Goal: Information Seeking & Learning: Learn about a topic

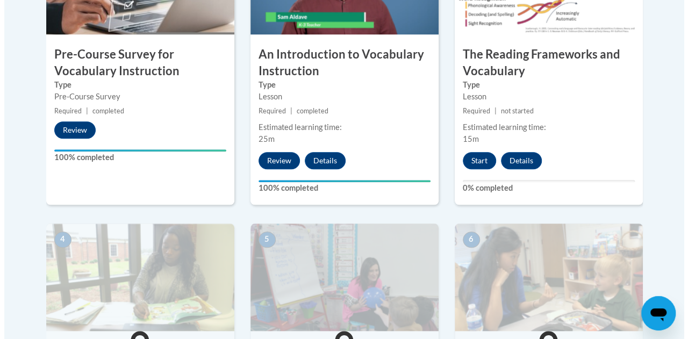
scroll to position [430, 0]
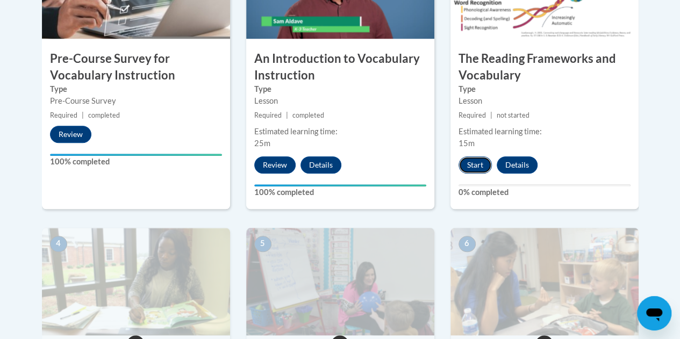
click at [471, 163] on button "Start" at bounding box center [475, 164] width 33 height 17
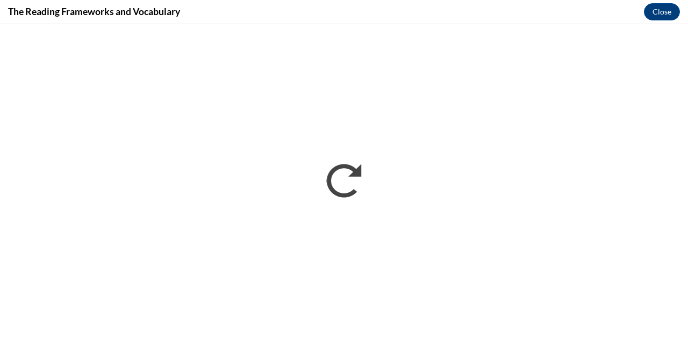
scroll to position [0, 0]
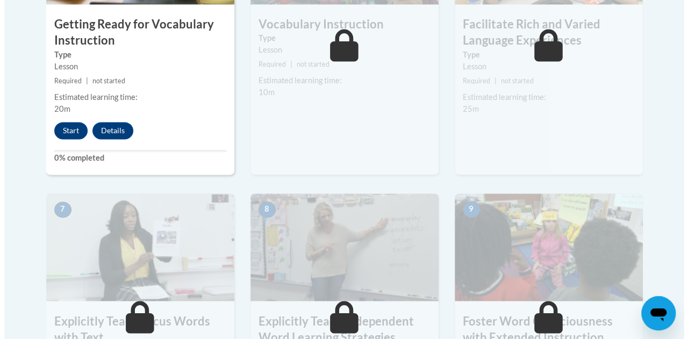
scroll to position [753, 0]
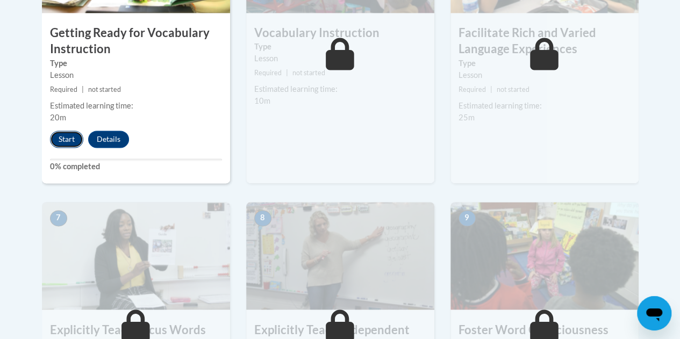
click at [63, 139] on button "Start" at bounding box center [66, 139] width 33 height 17
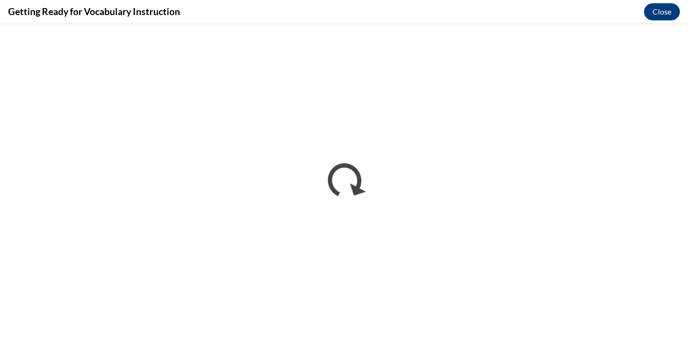
scroll to position [0, 0]
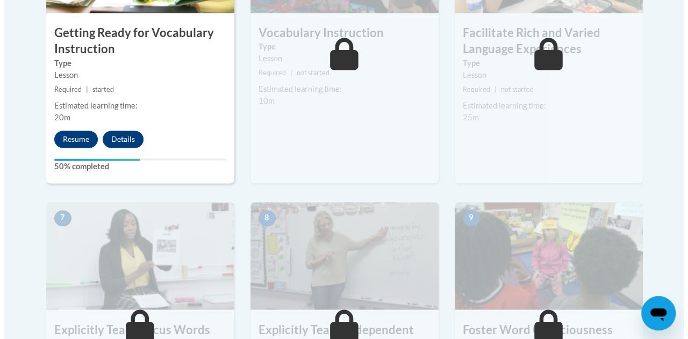
scroll to position [753, 0]
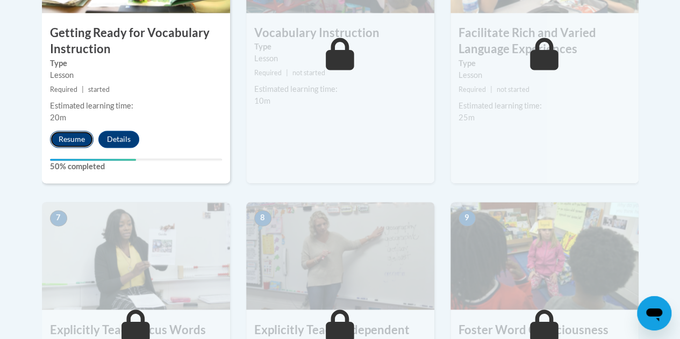
click at [75, 137] on button "Resume" at bounding box center [72, 139] width 44 height 17
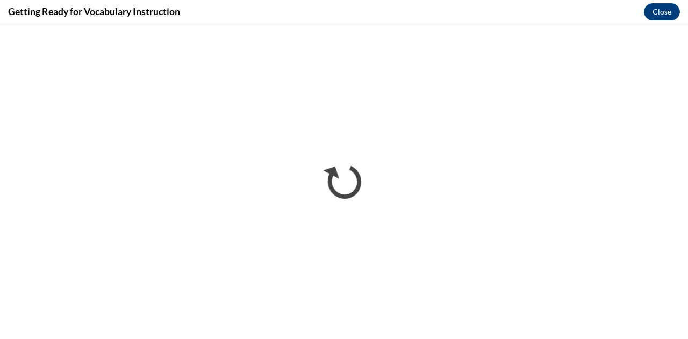
scroll to position [0, 0]
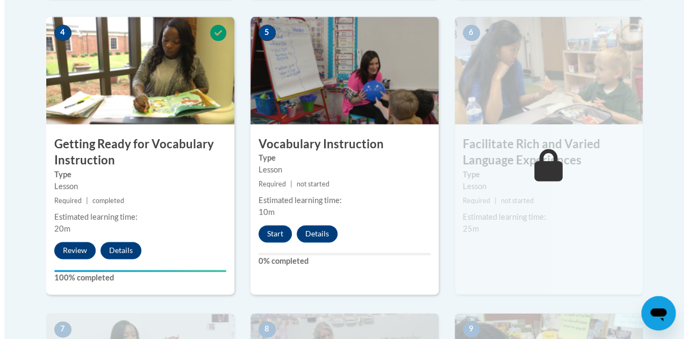
scroll to position [645, 0]
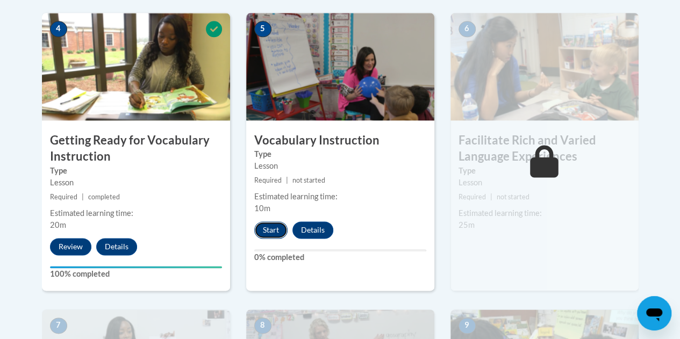
click at [273, 234] on button "Start" at bounding box center [270, 230] width 33 height 17
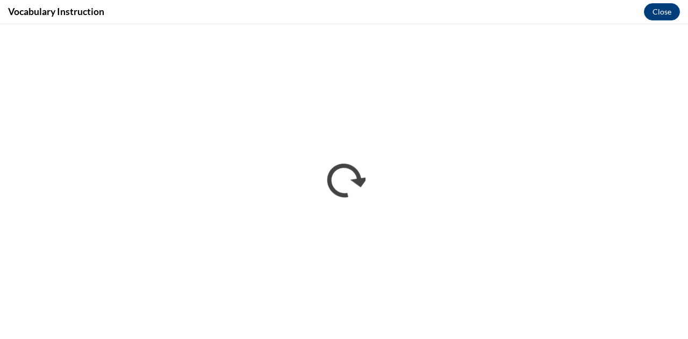
scroll to position [0, 0]
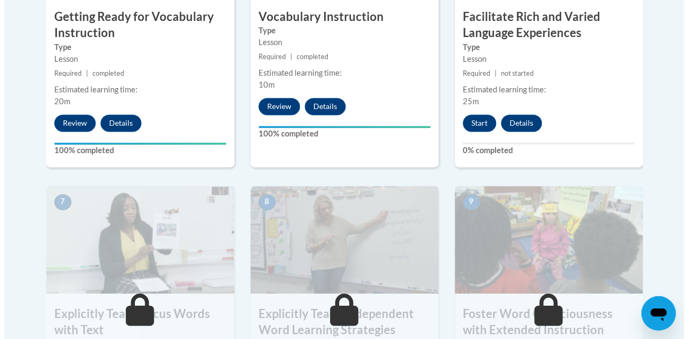
scroll to position [645, 0]
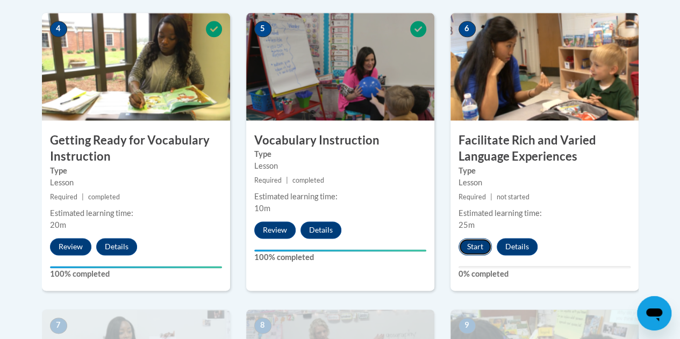
click at [478, 249] on button "Start" at bounding box center [475, 246] width 33 height 17
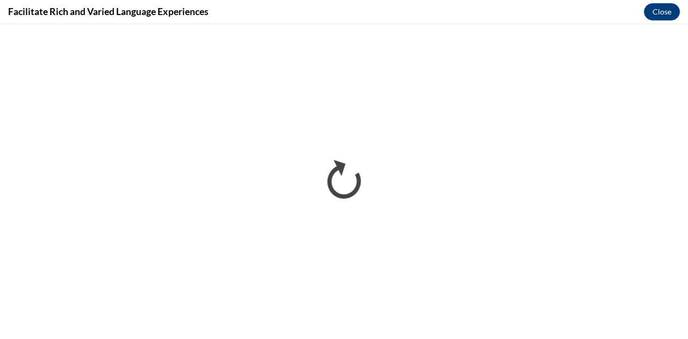
scroll to position [0, 0]
